Goal: Check status: Check status

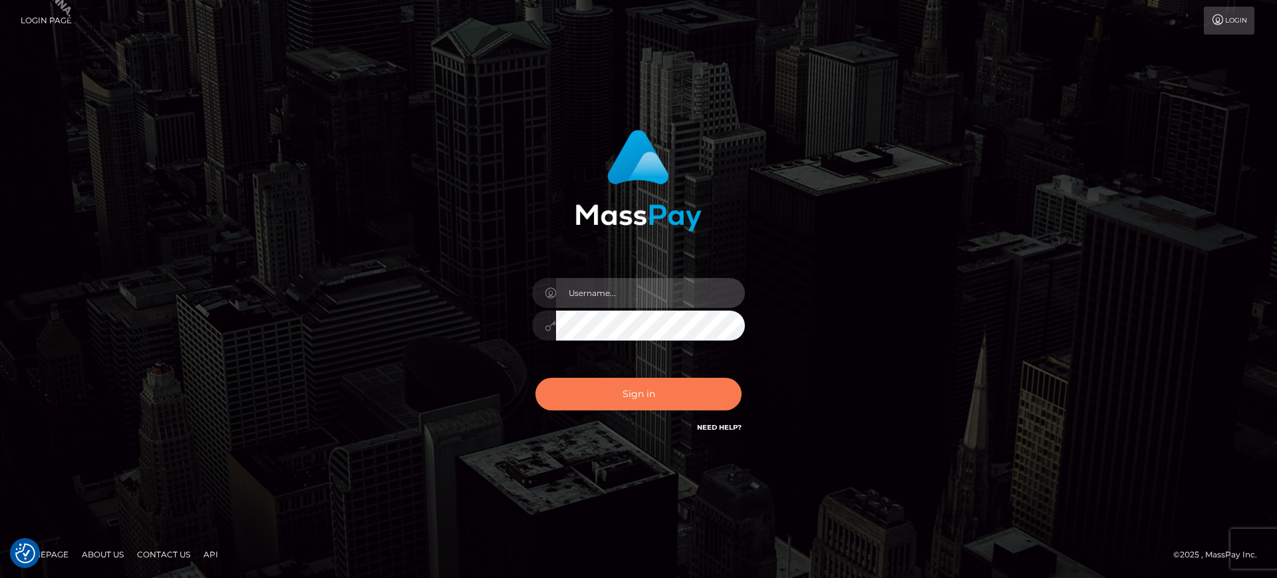
type input "marianne.B2S"
click at [624, 392] on button "Sign in" at bounding box center [638, 394] width 206 height 33
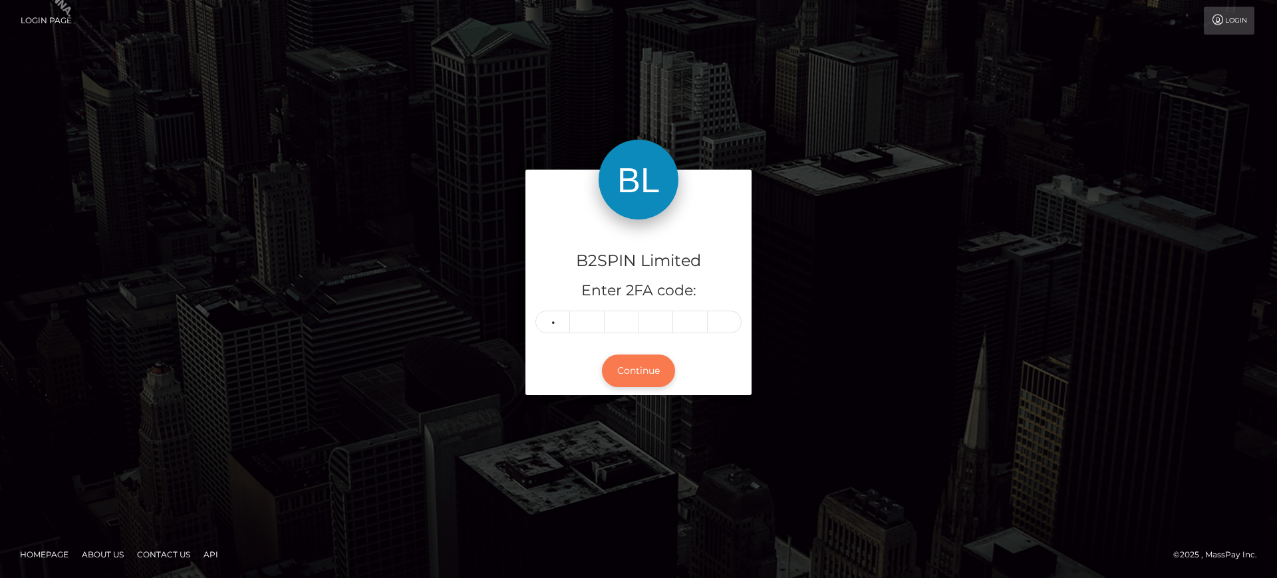
type input "6"
type input "8"
type input "2"
type input "3"
type input "1"
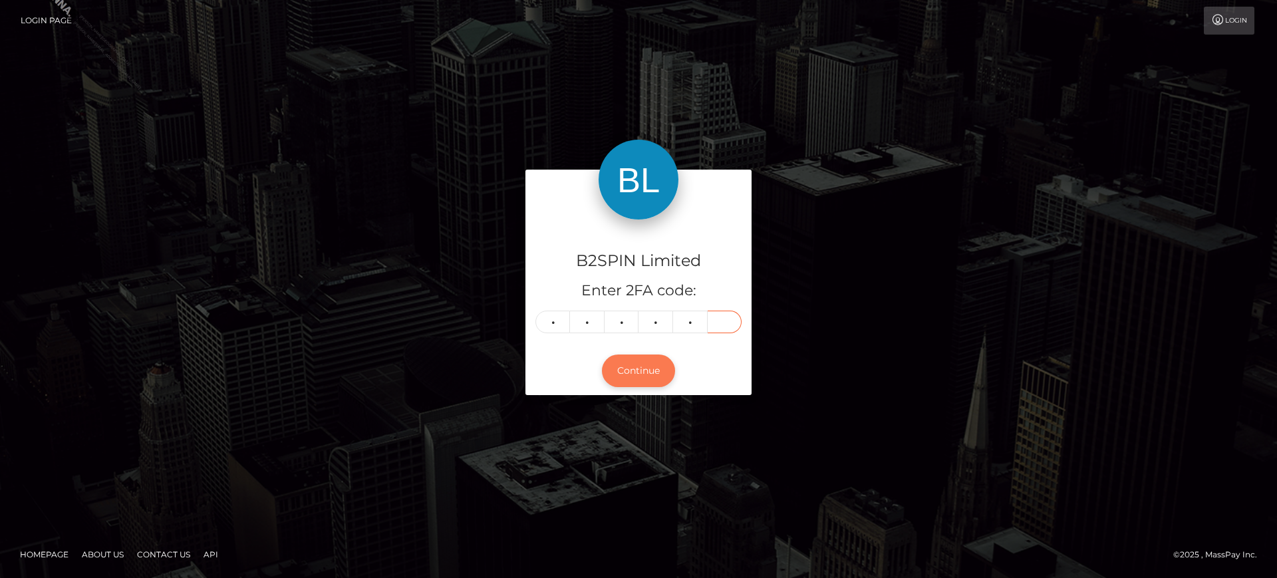
type input "4"
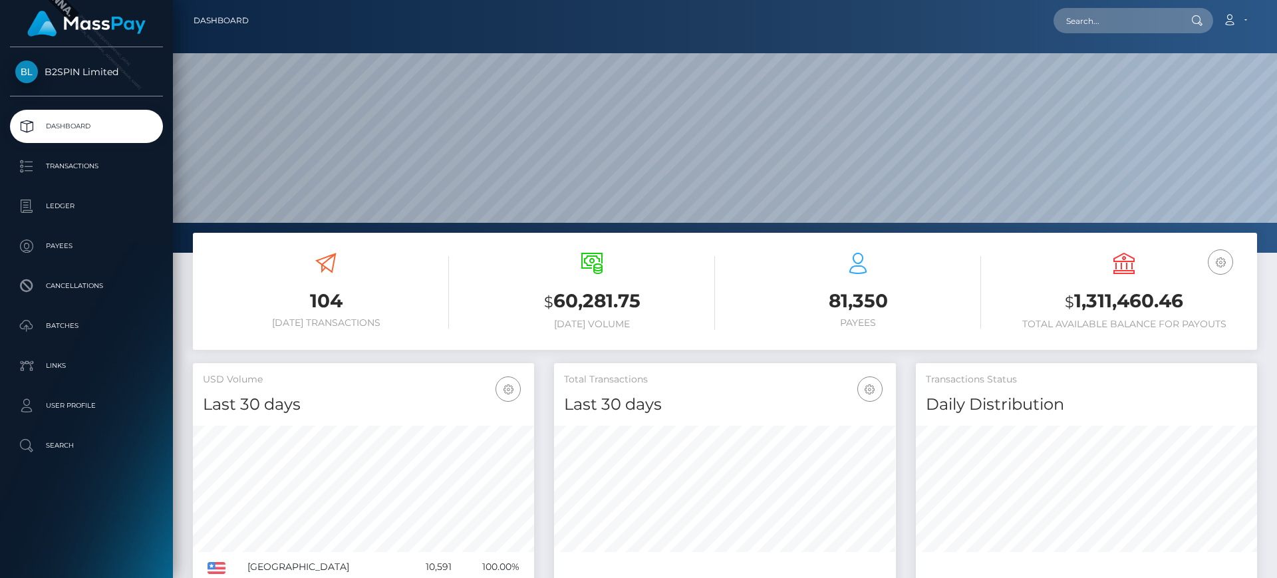
scroll to position [236, 342]
click at [29, 212] on p "Ledger" at bounding box center [86, 206] width 142 height 20
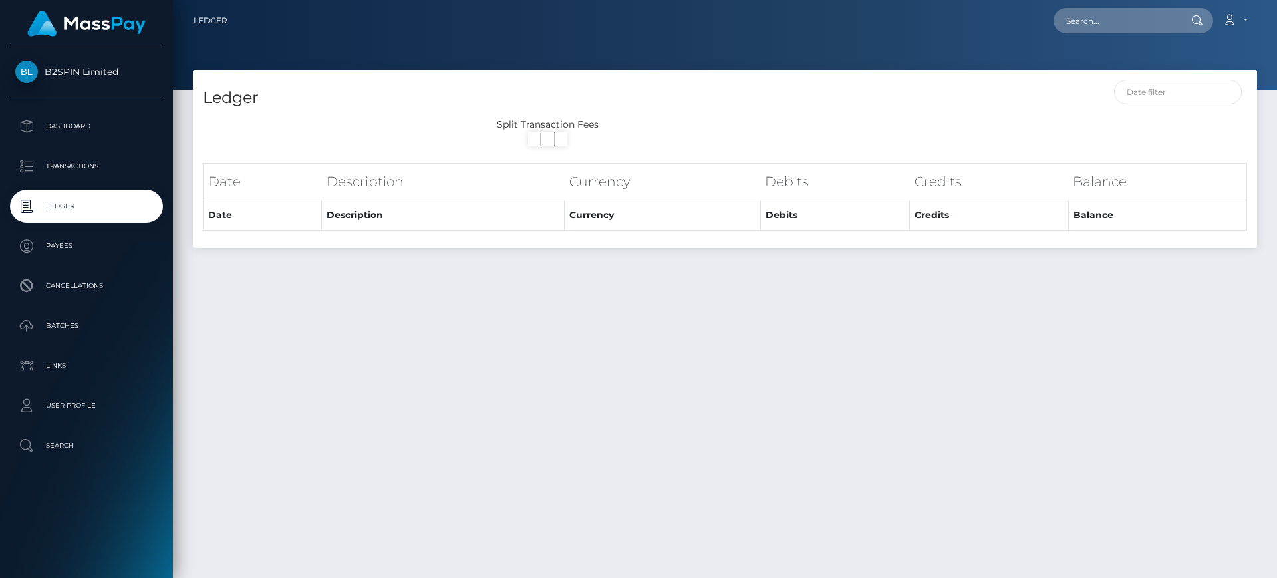
scroll to position [35, 0]
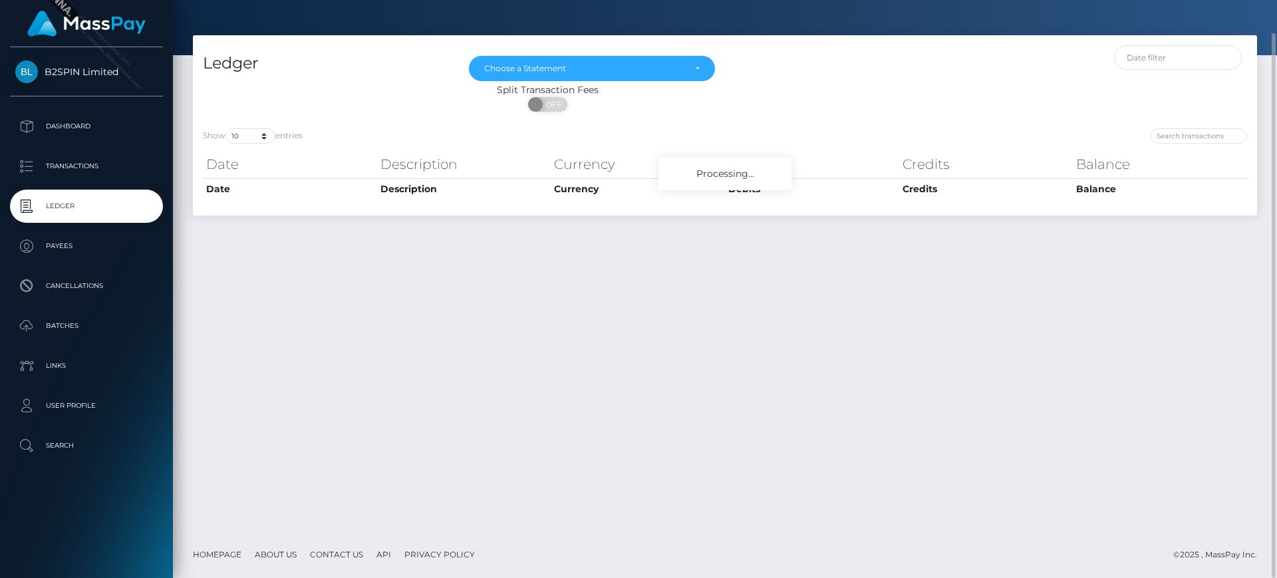
select select
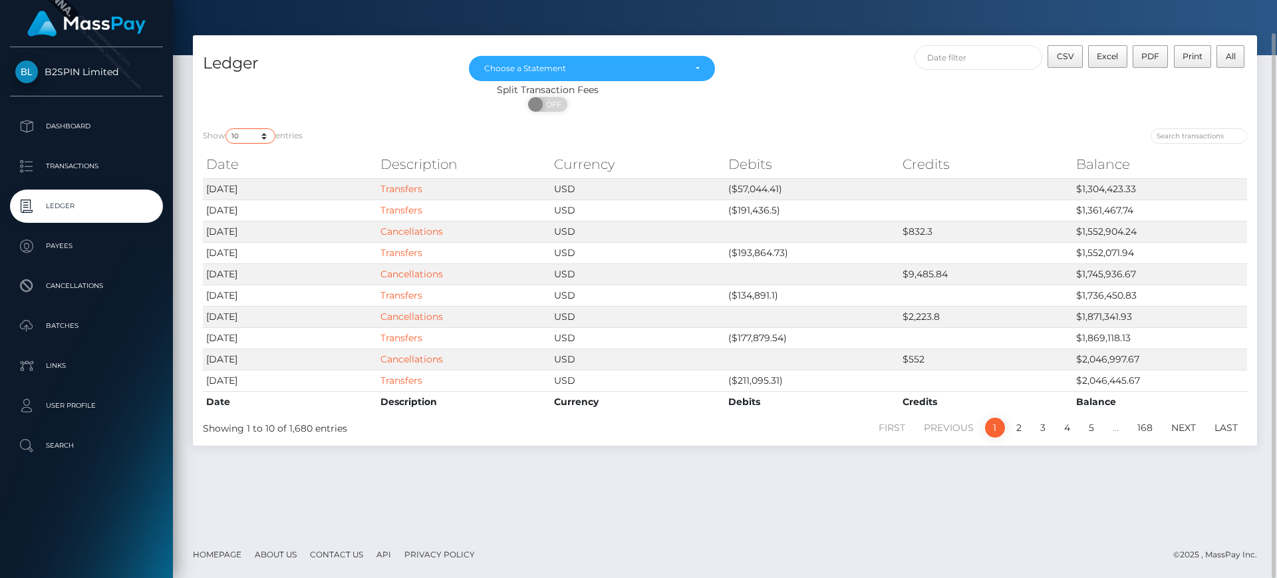
click at [262, 138] on select "10 25 50 100 250" at bounding box center [250, 135] width 50 height 15
select select "50"
click at [227, 128] on select "10 25 50 100 250" at bounding box center [250, 135] width 50 height 15
click at [815, 109] on div "ON OFF" at bounding box center [548, 107] width 710 height 21
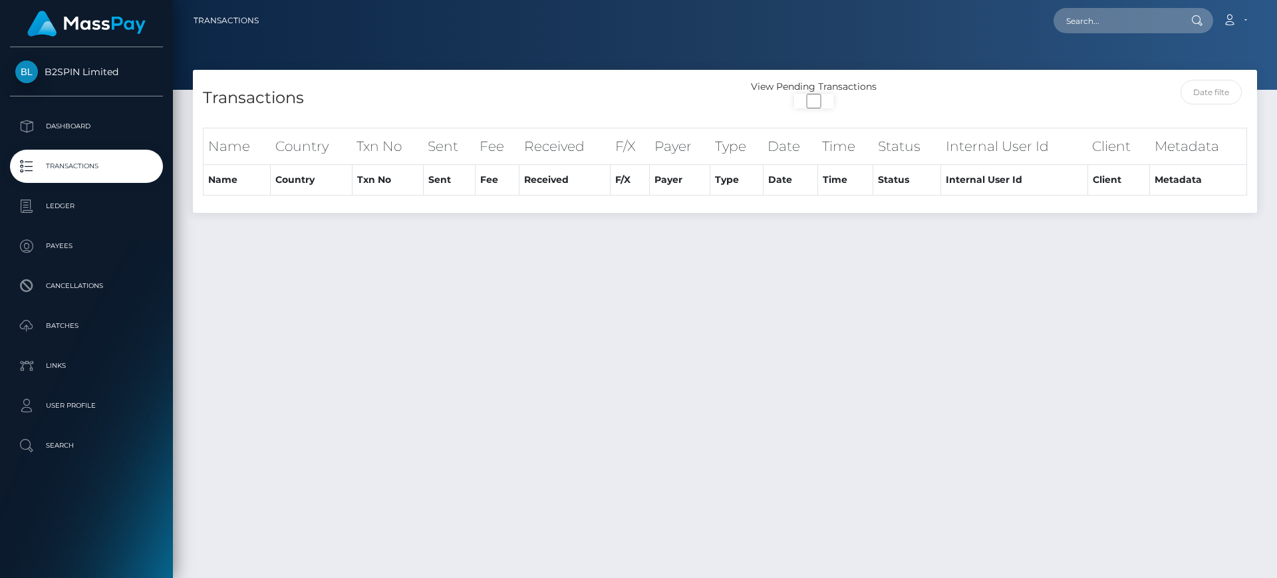
click at [929, 65] on div at bounding box center [725, 45] width 1104 height 90
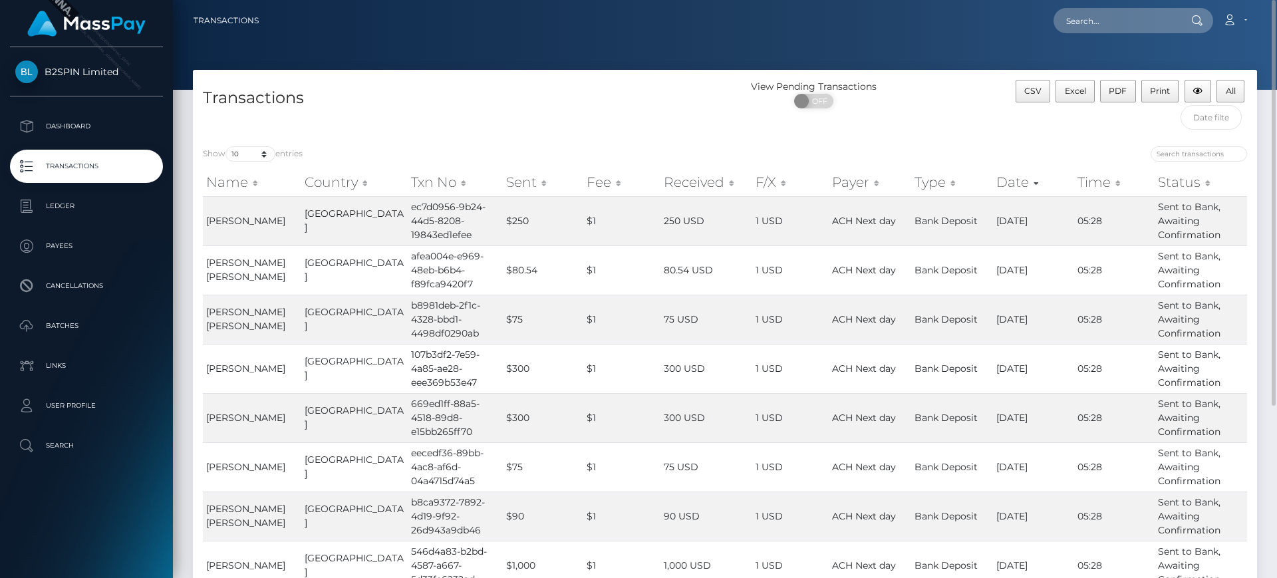
click at [1049, 158] on div at bounding box center [991, 155] width 512 height 19
click at [1196, 120] on input "text" at bounding box center [1212, 117] width 62 height 25
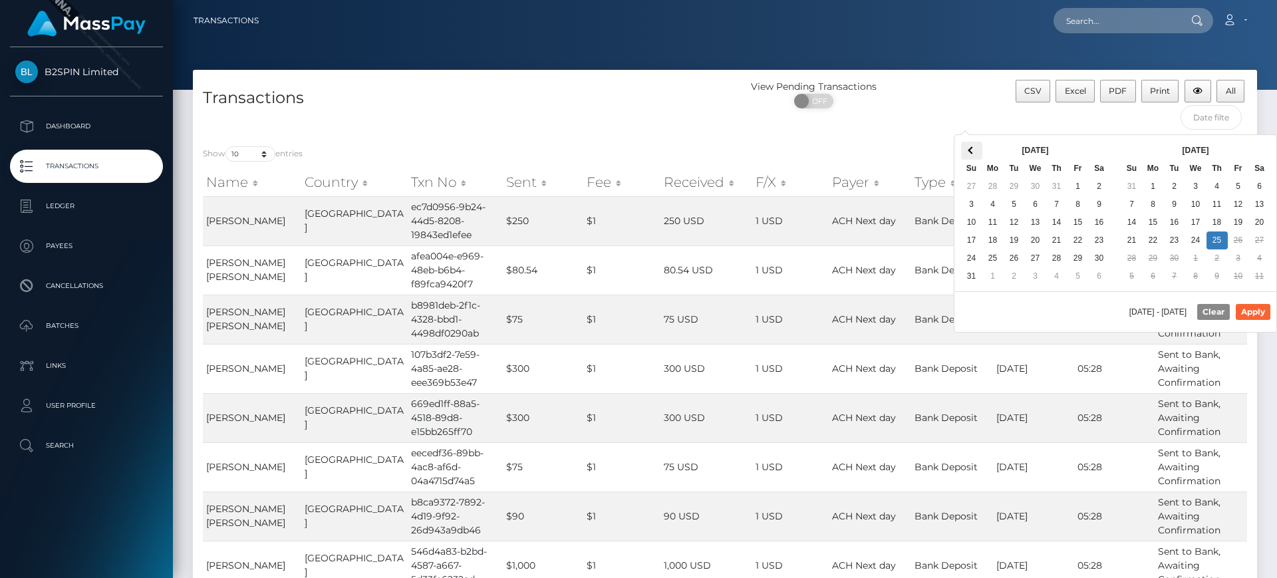
click at [974, 154] on th at bounding box center [971, 151] width 21 height 18
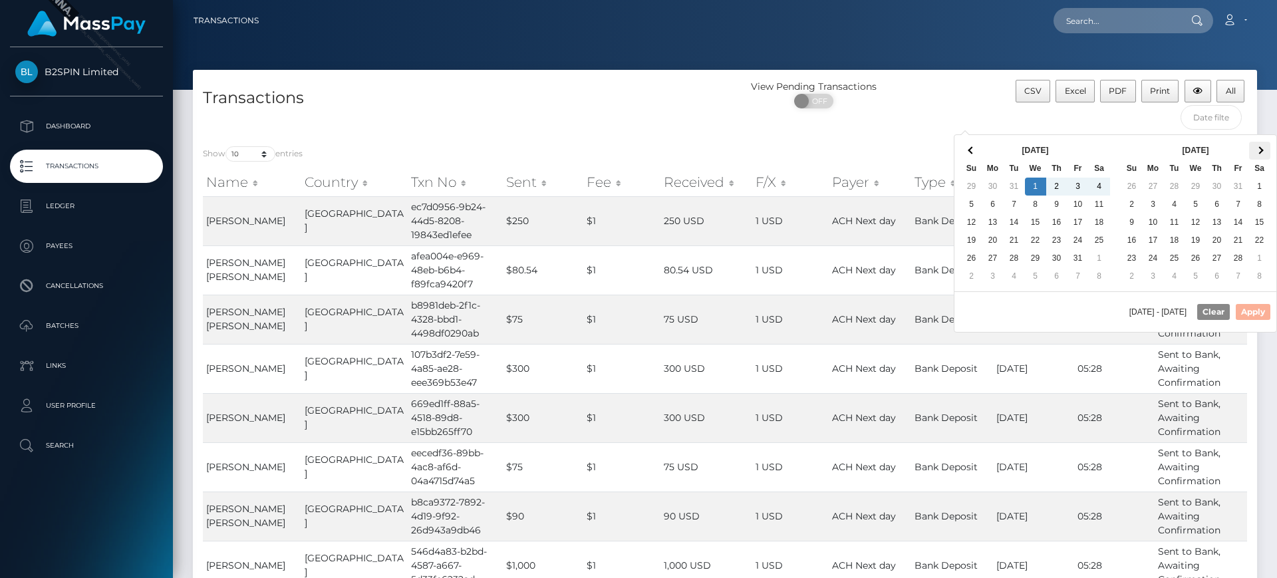
click at [1261, 152] on span at bounding box center [1259, 149] width 7 height 7
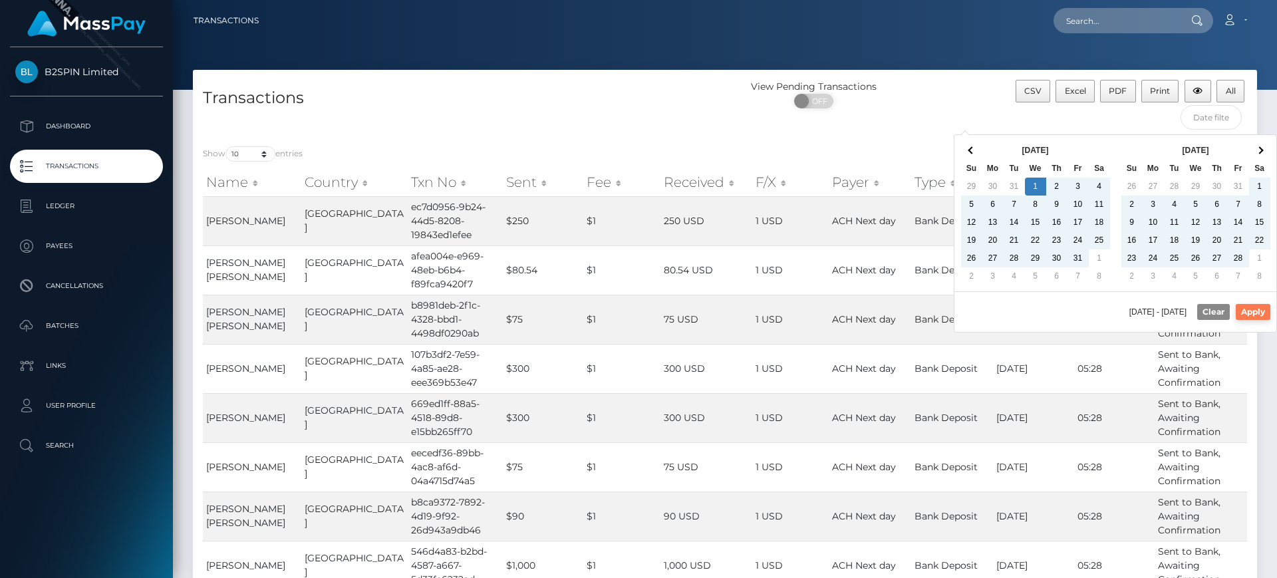
click at [1259, 315] on button "Apply" at bounding box center [1253, 312] width 35 height 16
type input "01/01/2025 - 09/25/2025"
